Goal: Task Accomplishment & Management: Use online tool/utility

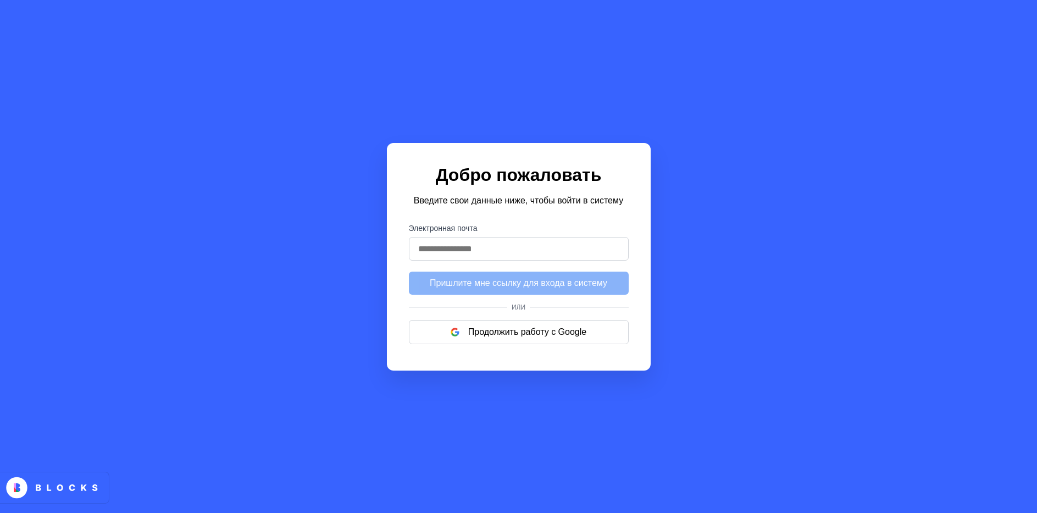
click at [522, 251] on input "Электронная почта" at bounding box center [519, 249] width 220 height 24
click at [872, 296] on div "Добро пожаловать Введите свои данные ниже, чтобы войти в систему Электронная по…" at bounding box center [518, 256] width 1037 height 513
